Goal: Find specific page/section: Find specific page/section

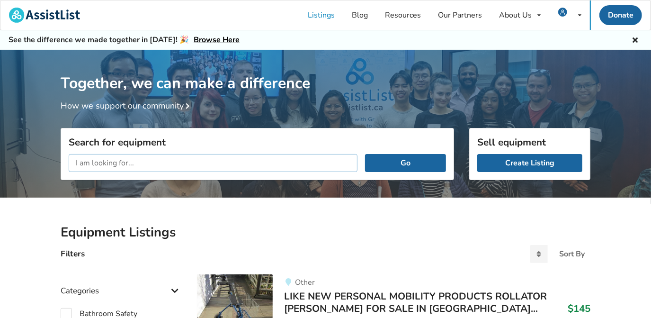
click at [240, 163] on input "text" at bounding box center [213, 163] width 289 height 18
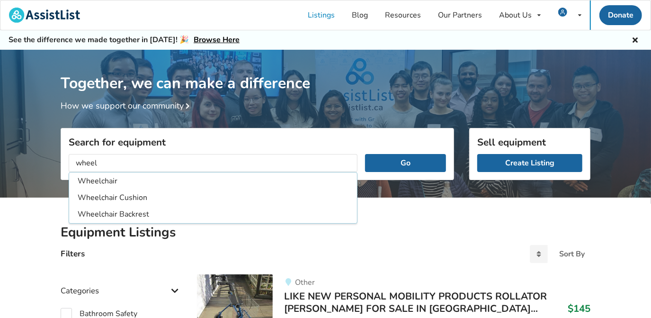
click at [236, 182] on li "Wheelchair" at bounding box center [213, 181] width 284 height 16
type input "Wheelchair"
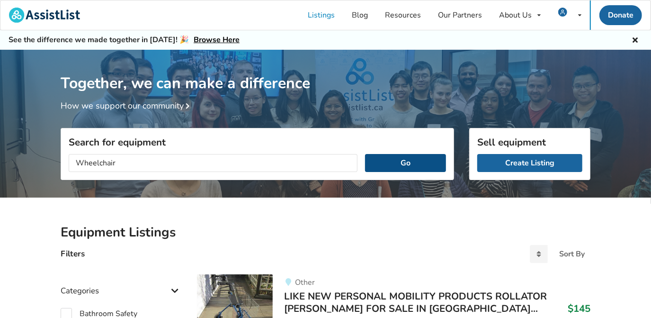
click at [377, 166] on button "Go" at bounding box center [405, 163] width 81 height 18
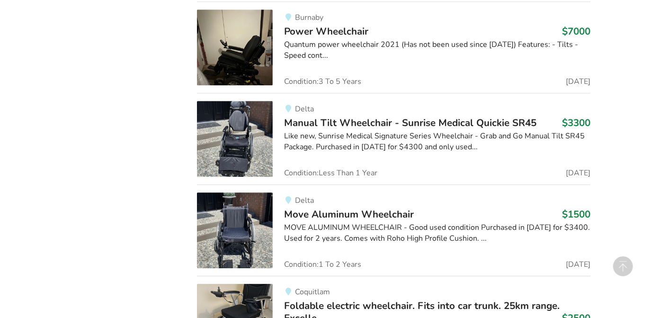
scroll to position [1845, 0]
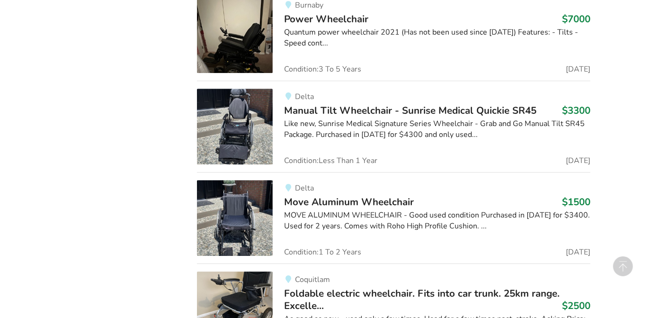
click at [335, 197] on span "Move Aluminum Wheelchair" at bounding box center [349, 201] width 130 height 13
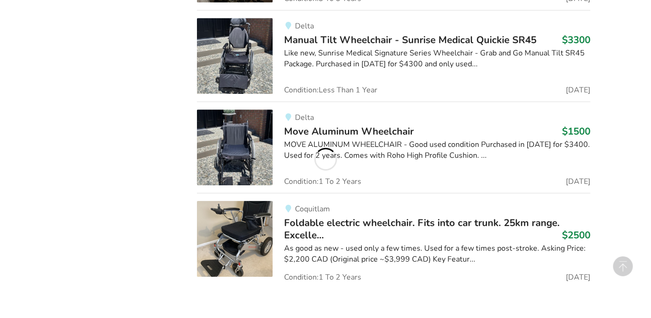
scroll to position [1944, 0]
